Goal: Information Seeking & Learning: Learn about a topic

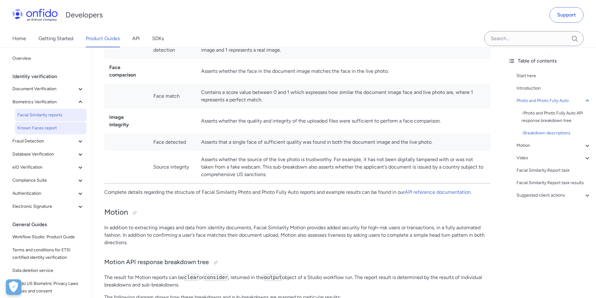
click at [43, 124] on span "Known Faces report" at bounding box center [50, 127] width 67 height 7
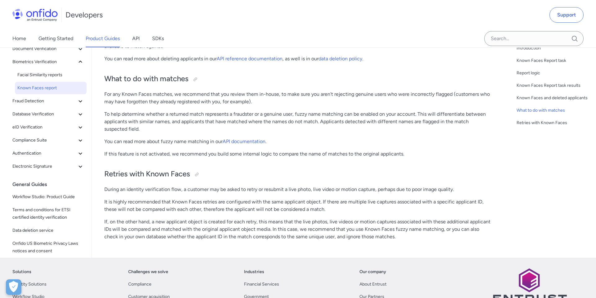
scroll to position [883, 0]
click at [48, 99] on span "Fraud Detection" at bounding box center [44, 101] width 64 height 7
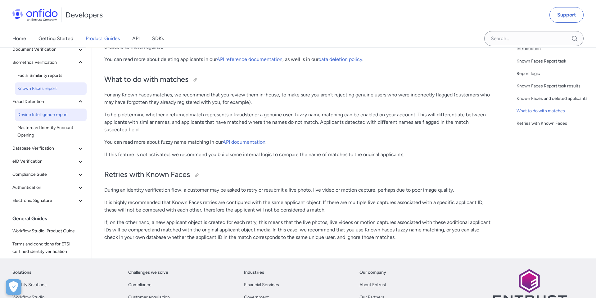
click at [47, 115] on span "Device Intelligence report" at bounding box center [50, 114] width 67 height 7
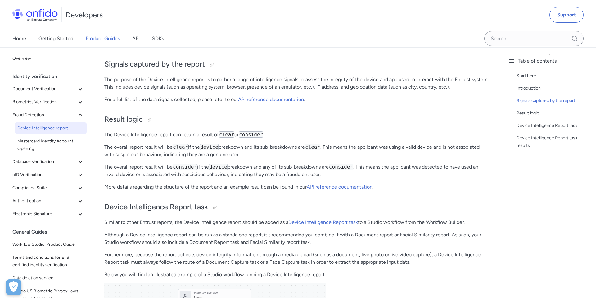
scroll to position [190, 0]
click at [48, 137] on link "Mastercard Identity Account Opening" at bounding box center [51, 145] width 72 height 20
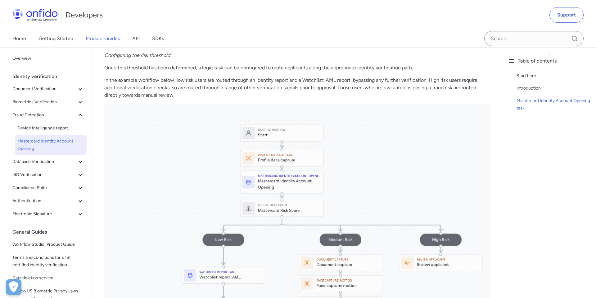
scroll to position [1077, 0]
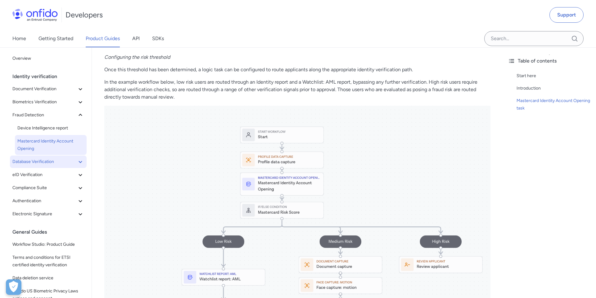
click at [46, 164] on span "Database Verification" at bounding box center [44, 161] width 64 height 7
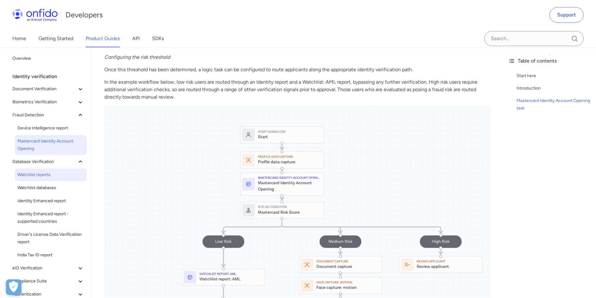
click at [50, 179] on link "Watchlist reports" at bounding box center [51, 174] width 72 height 12
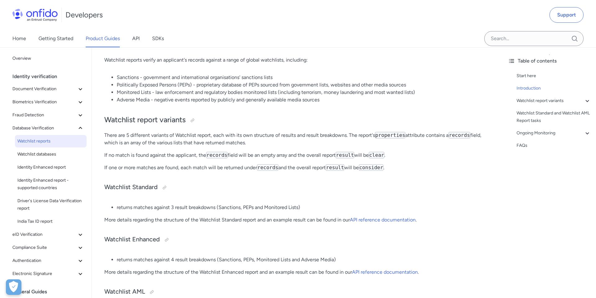
scroll to position [107, 0]
click at [56, 158] on link "Watchlist databases" at bounding box center [51, 154] width 72 height 12
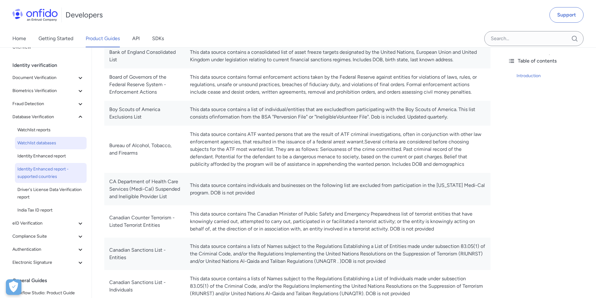
scroll to position [12, 0]
click at [49, 155] on span "Identity Enhanced report" at bounding box center [50, 155] width 67 height 7
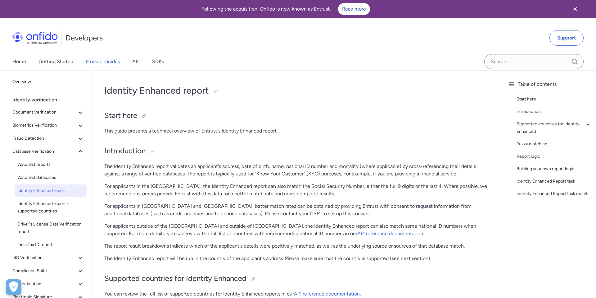
scroll to position [639, 0]
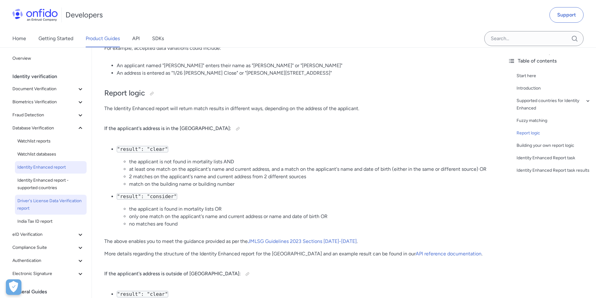
click at [54, 203] on span "Driver's License Data Verification report" at bounding box center [50, 204] width 67 height 15
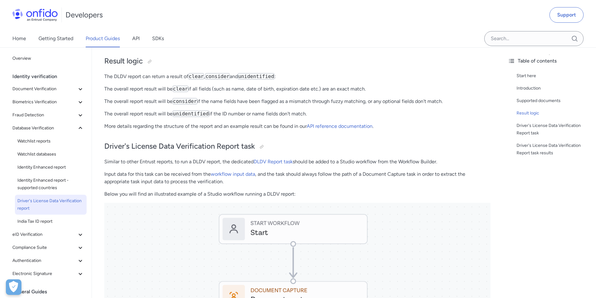
scroll to position [222, 0]
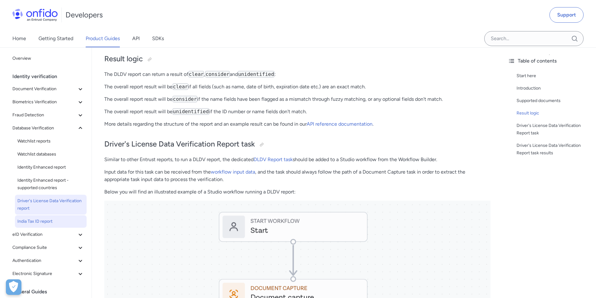
click at [51, 222] on span "India Tax ID report" at bounding box center [50, 220] width 67 height 7
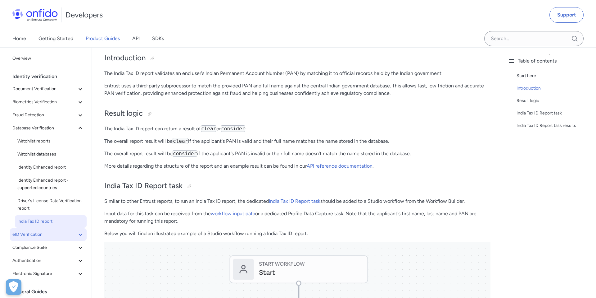
scroll to position [93, 0]
click at [36, 235] on span "eID Verification" at bounding box center [44, 233] width 64 height 7
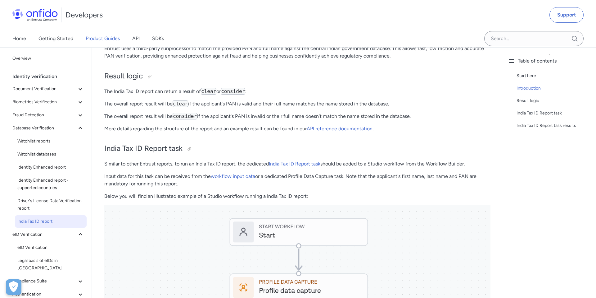
scroll to position [133, 0]
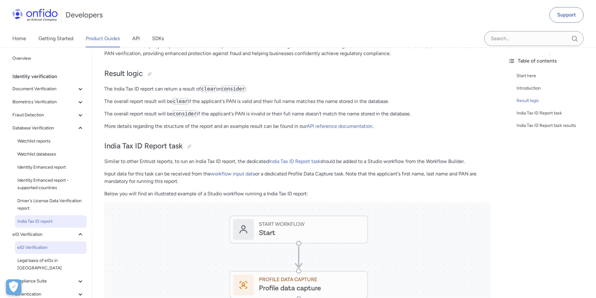
click at [42, 245] on span "eID Verification" at bounding box center [50, 246] width 67 height 7
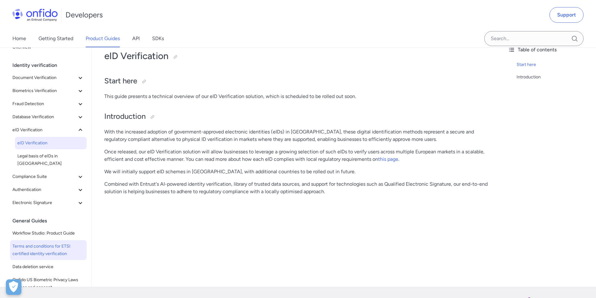
scroll to position [35, 0]
click at [57, 242] on span "Terms and conditions for ETSI certified identity verification" at bounding box center [48, 249] width 72 height 15
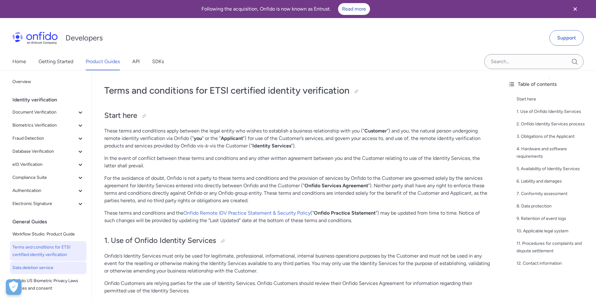
click at [43, 270] on span "Data deletion service" at bounding box center [48, 267] width 72 height 7
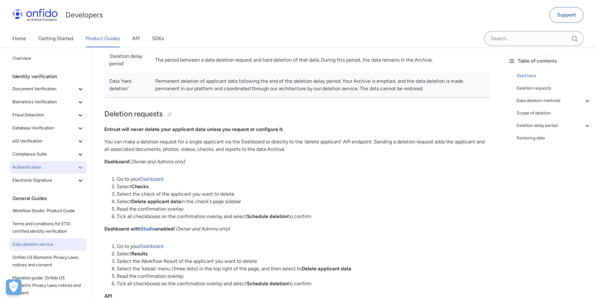
scroll to position [177, 0]
click at [39, 182] on span "Electronic Signature" at bounding box center [44, 179] width 64 height 7
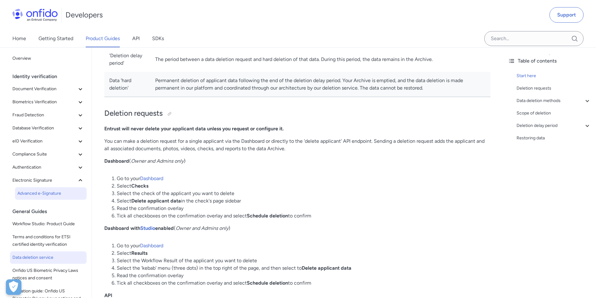
click at [37, 193] on span "Advanced e-Signature" at bounding box center [50, 192] width 67 height 7
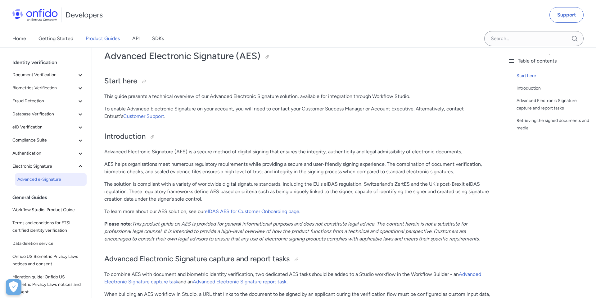
scroll to position [35, 0]
click at [80, 115] on icon at bounding box center [80, 114] width 3 height 2
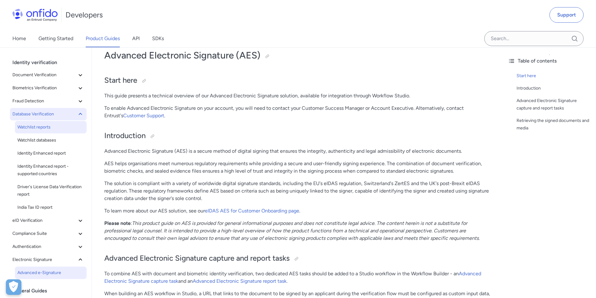
click at [52, 129] on span "Watchlist reports" at bounding box center [50, 126] width 67 height 7
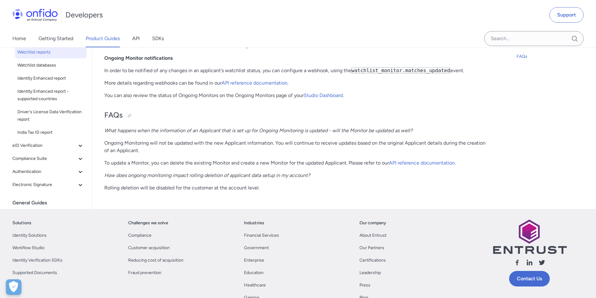
scroll to position [1617, 0]
